Goal: Find specific page/section: Find specific page/section

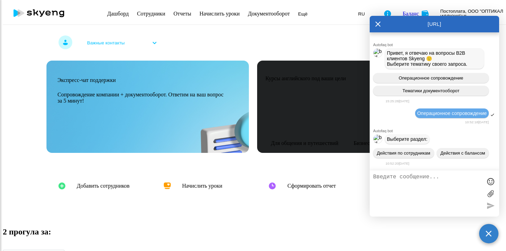
select select "30"
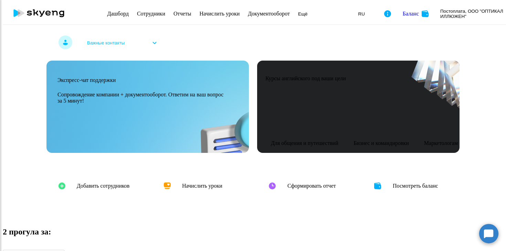
click at [488, 234] on circle at bounding box center [488, 233] width 19 height 19
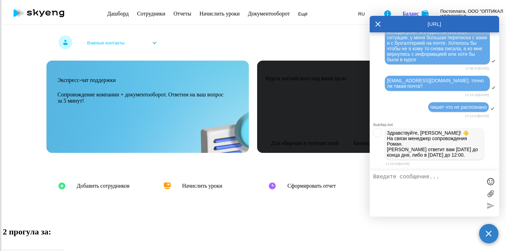
scroll to position [7008, 0]
click at [319, 37] on div "Важные контакты" at bounding box center [252, 44] width 413 height 22
select select "30"
